Goal: Task Accomplishment & Management: Use online tool/utility

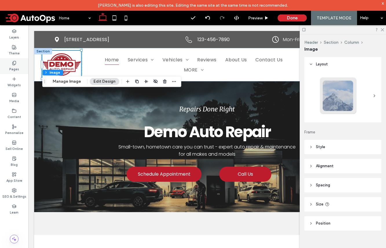
click at [14, 64] on icon at bounding box center [14, 63] width 5 height 5
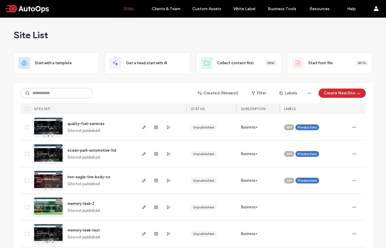
click at [97, 127] on div "quality-fuel-services Site not published" at bounding box center [99, 127] width 73 height 26
click at [97, 124] on span "quality-fuel-services" at bounding box center [85, 124] width 37 height 4
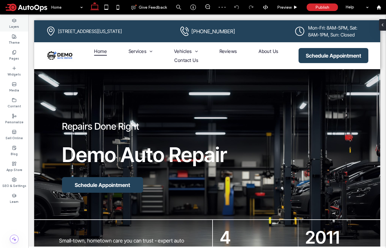
click at [16, 20] on use at bounding box center [14, 20] width 4 height 3
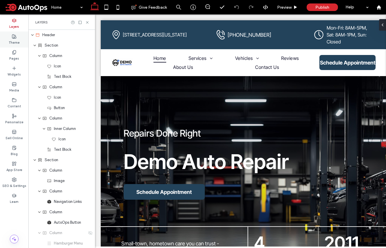
click at [16, 36] on icon at bounding box center [14, 36] width 5 height 5
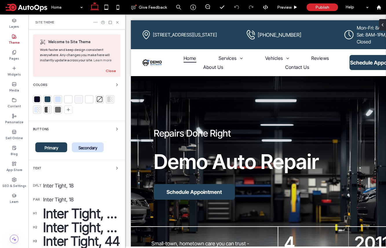
click at [95, 23] on icon at bounding box center [95, 22] width 5 height 5
click at [111, 32] on span "Reset site" at bounding box center [113, 33] width 17 height 6
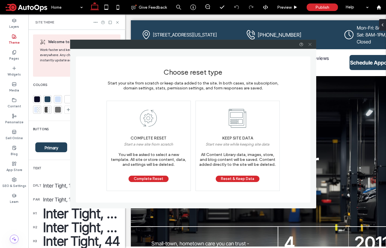
click at [311, 43] on icon at bounding box center [310, 44] width 4 height 4
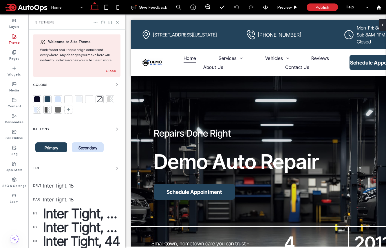
click at [96, 21] on icon at bounding box center [95, 22] width 5 height 5
click at [117, 33] on span "Reset site" at bounding box center [113, 33] width 17 height 6
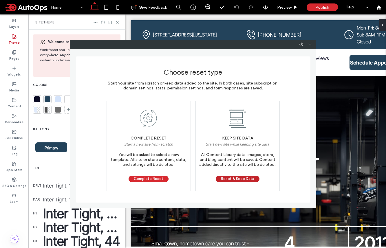
click at [241, 178] on button "Reset & Keep Data" at bounding box center [238, 179] width 44 height 6
